Goal: Navigation & Orientation: Find specific page/section

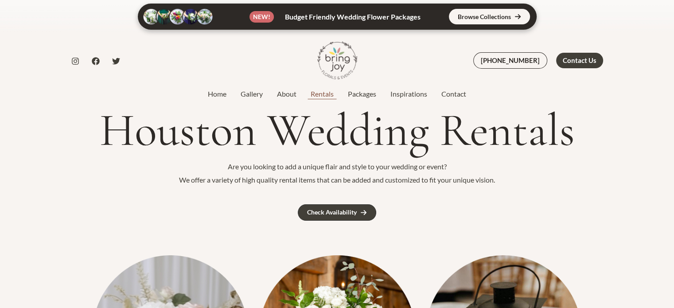
click at [325, 97] on link "Rentals" at bounding box center [322, 94] width 37 height 11
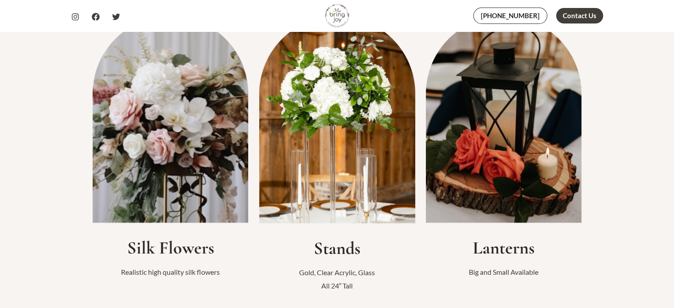
scroll to position [243, 0]
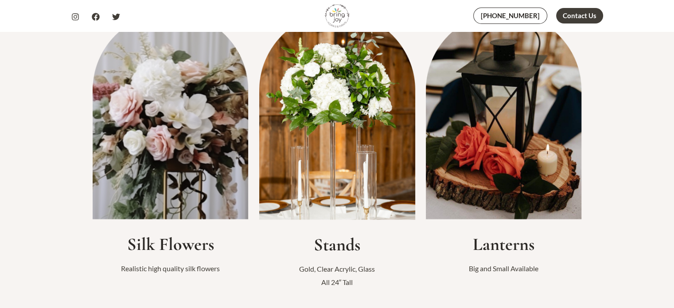
click at [226, 167] on img at bounding box center [171, 115] width 156 height 207
click at [169, 244] on h2 "Silk Flowers" at bounding box center [171, 244] width 156 height 21
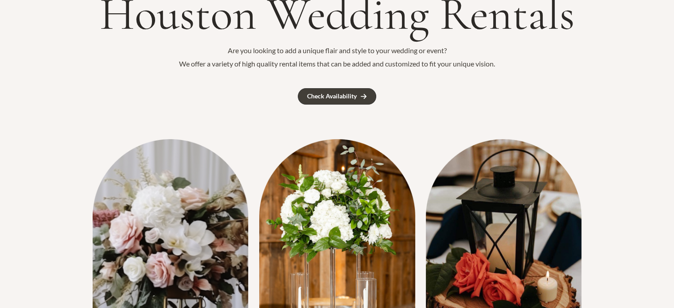
scroll to position [0, 0]
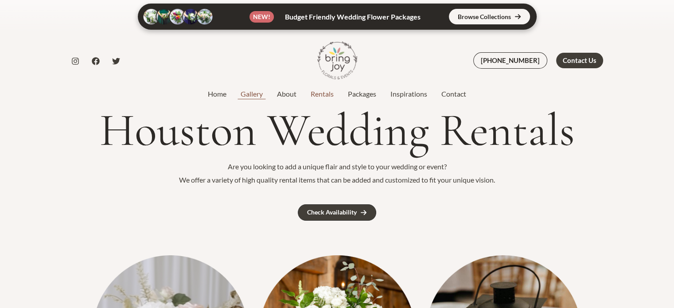
click at [255, 96] on link "Gallery" at bounding box center [252, 94] width 36 height 11
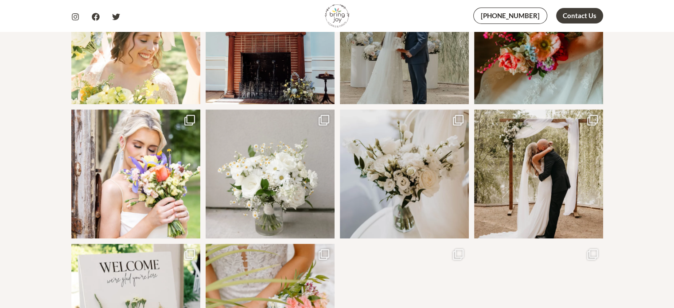
scroll to position [198, 0]
